Goal: Task Accomplishment & Management: Use online tool/utility

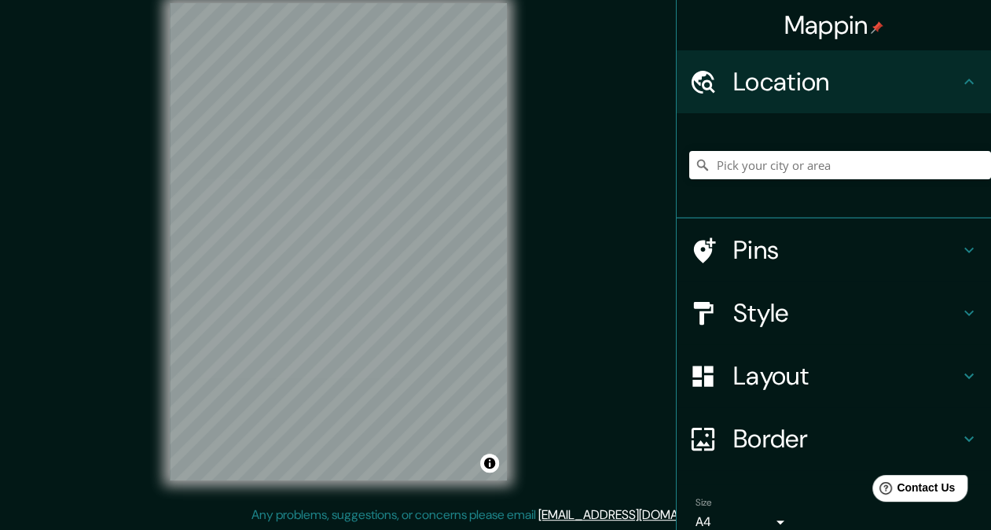
scroll to position [71, 0]
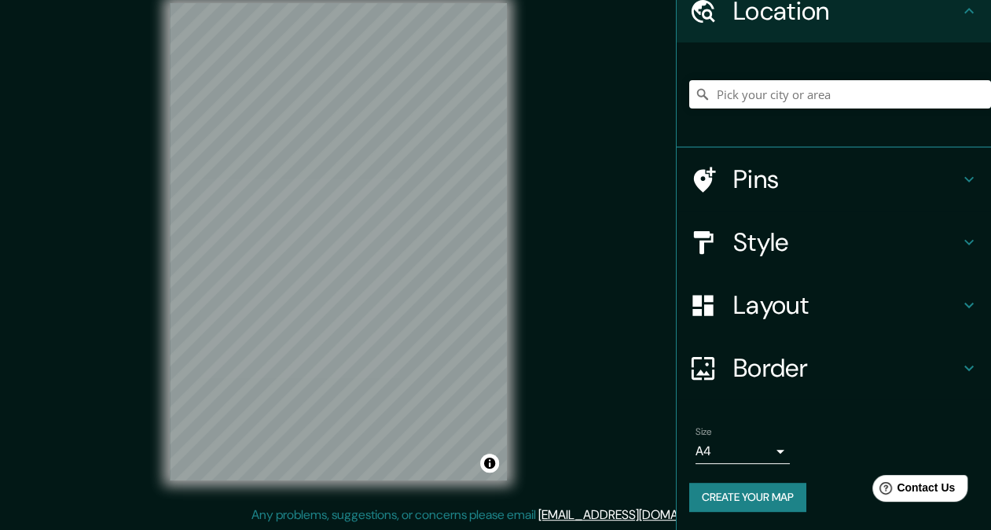
click at [746, 504] on button "Create your map" at bounding box center [747, 497] width 117 height 29
click at [914, 491] on span "Contact Us" at bounding box center [926, 487] width 61 height 13
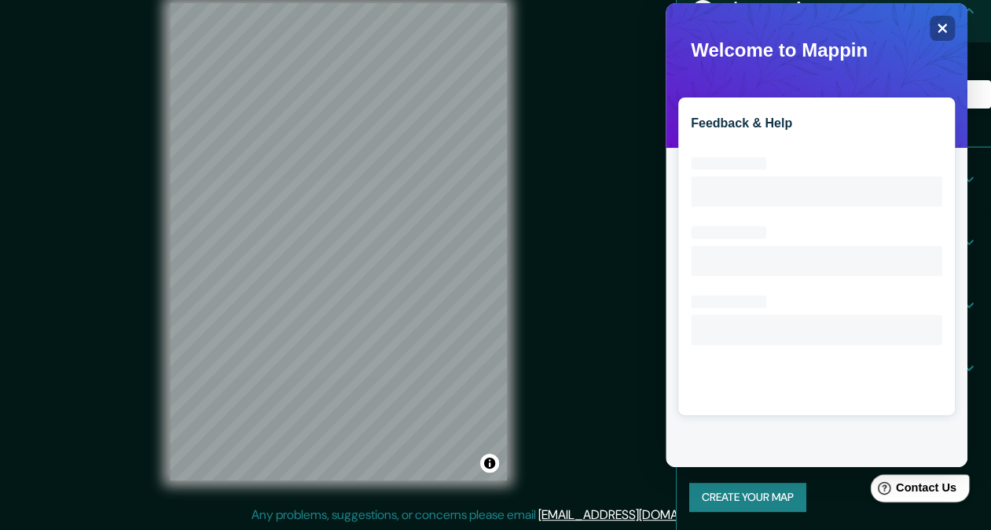
scroll to position [0, 0]
click at [943, 28] on icon "Close" at bounding box center [943, 29] width 10 height 10
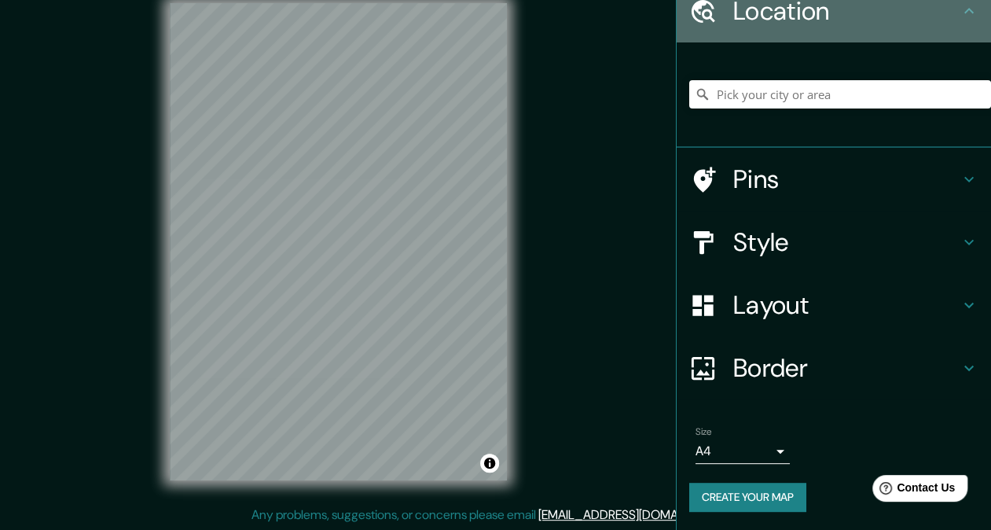
click at [965, 10] on icon at bounding box center [969, 11] width 9 height 6
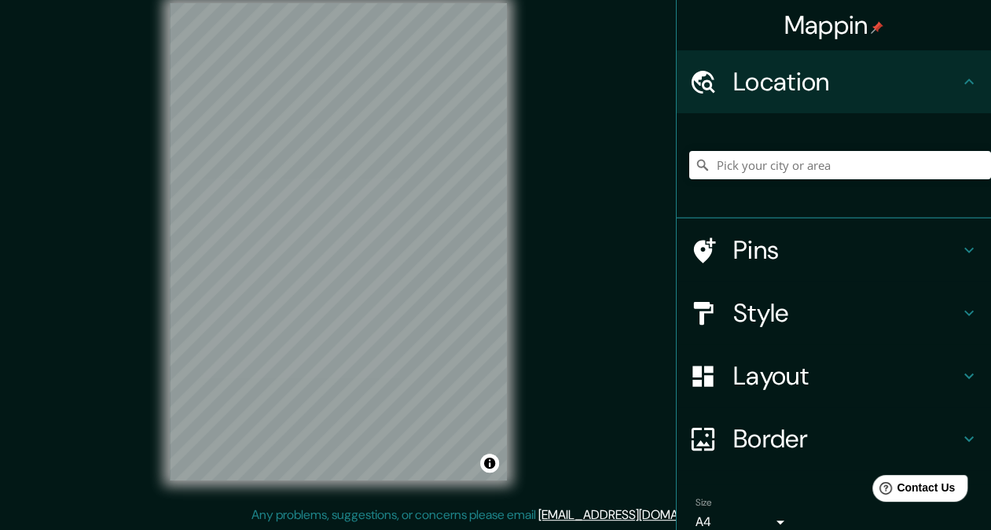
scroll to position [71, 0]
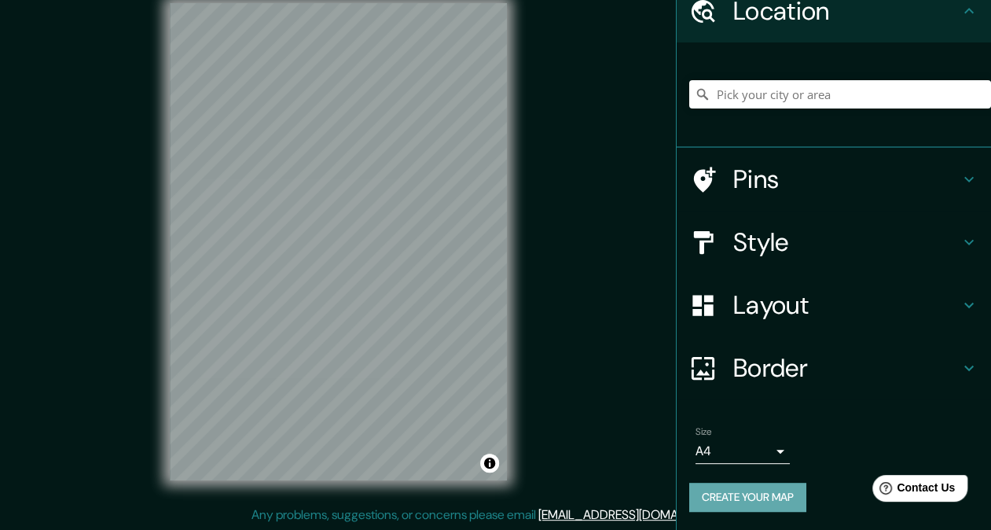
click at [744, 497] on button "Create your map" at bounding box center [747, 497] width 117 height 29
click at [927, 489] on span "Contact Us" at bounding box center [926, 487] width 61 height 13
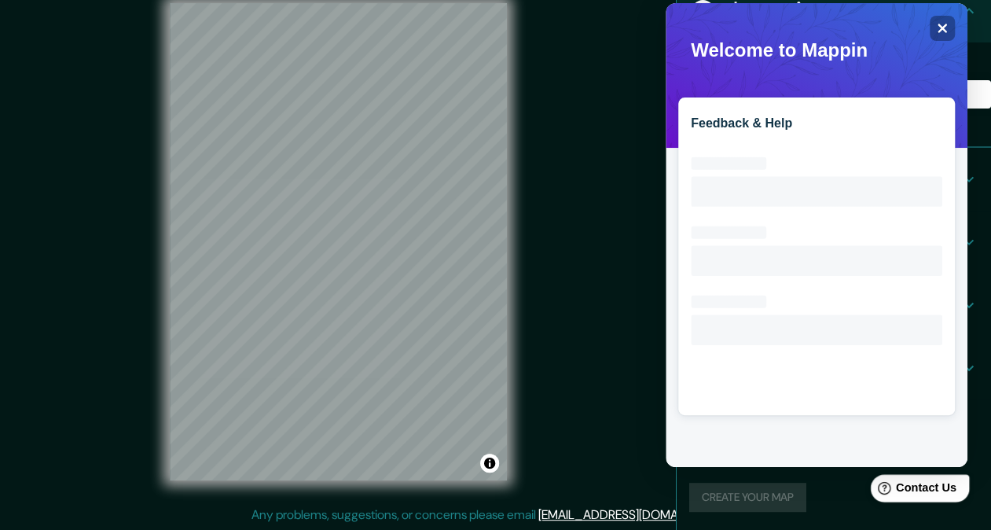
scroll to position [0, 0]
click at [947, 27] on icon "Close" at bounding box center [942, 28] width 12 height 12
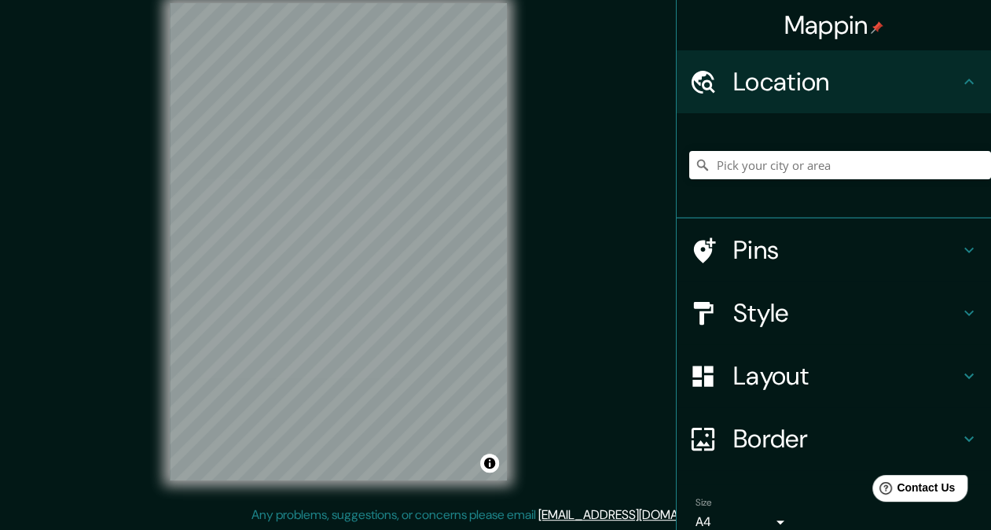
click at [961, 61] on div "Location" at bounding box center [834, 81] width 314 height 63
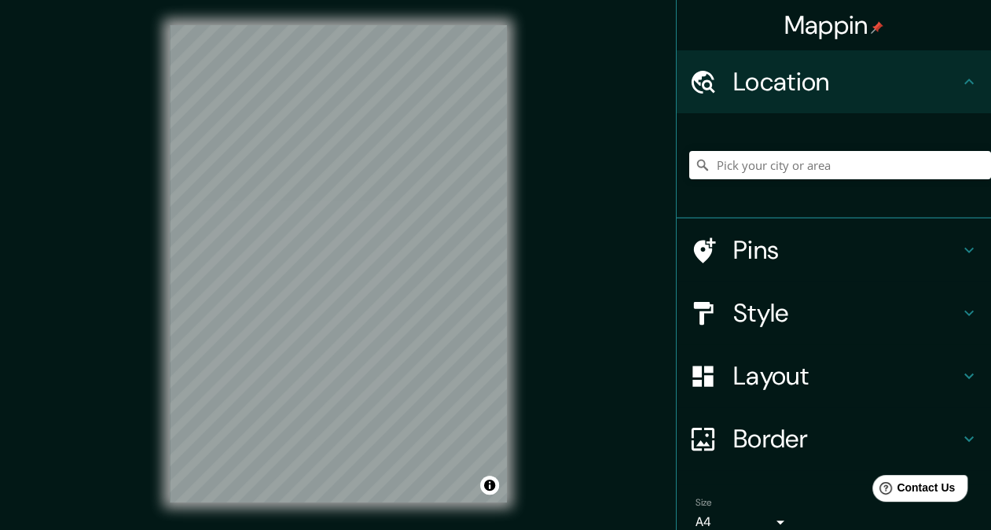
scroll to position [22, 0]
